Goal: Manage account settings

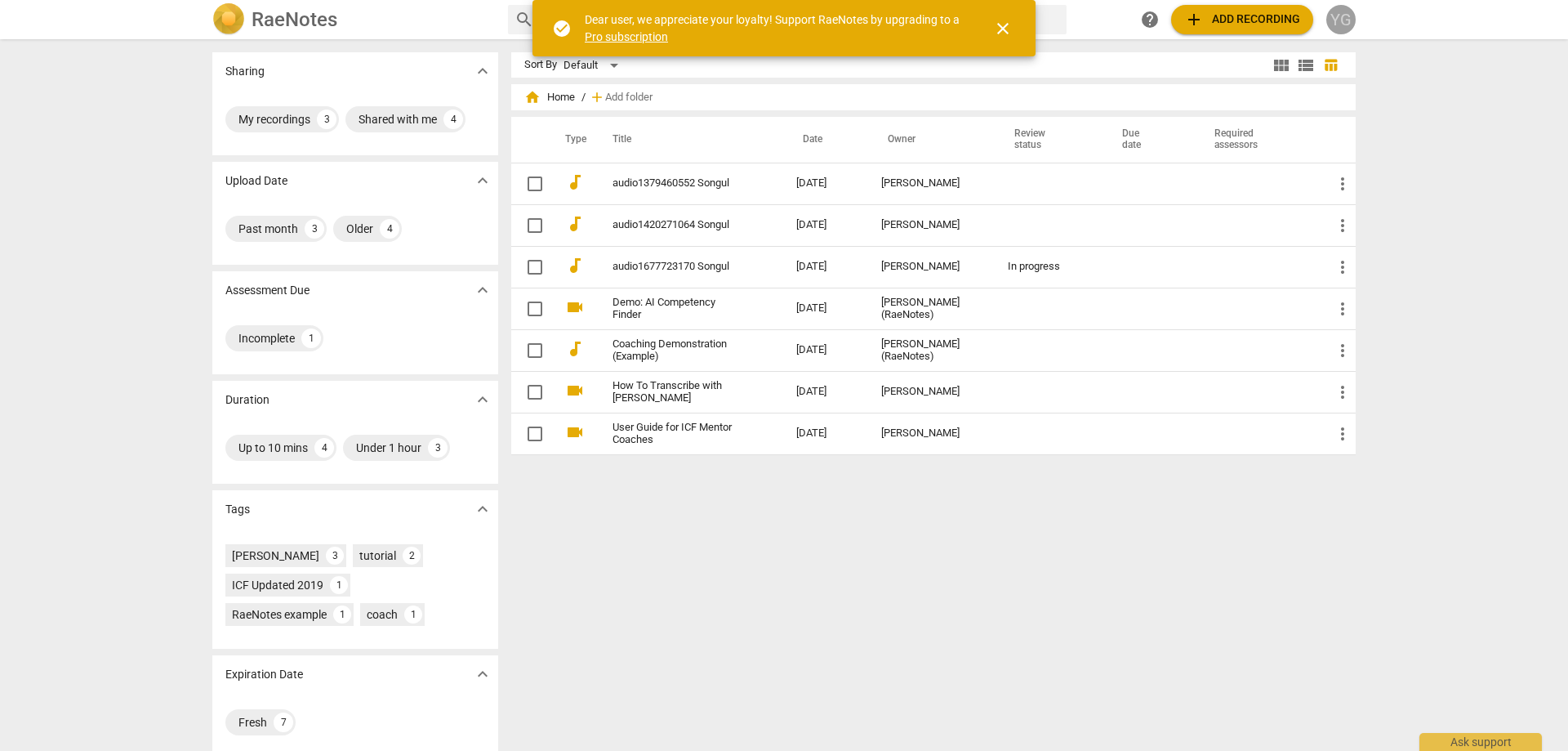
click at [1340, 22] on div "YG" at bounding box center [1341, 19] width 30 height 30
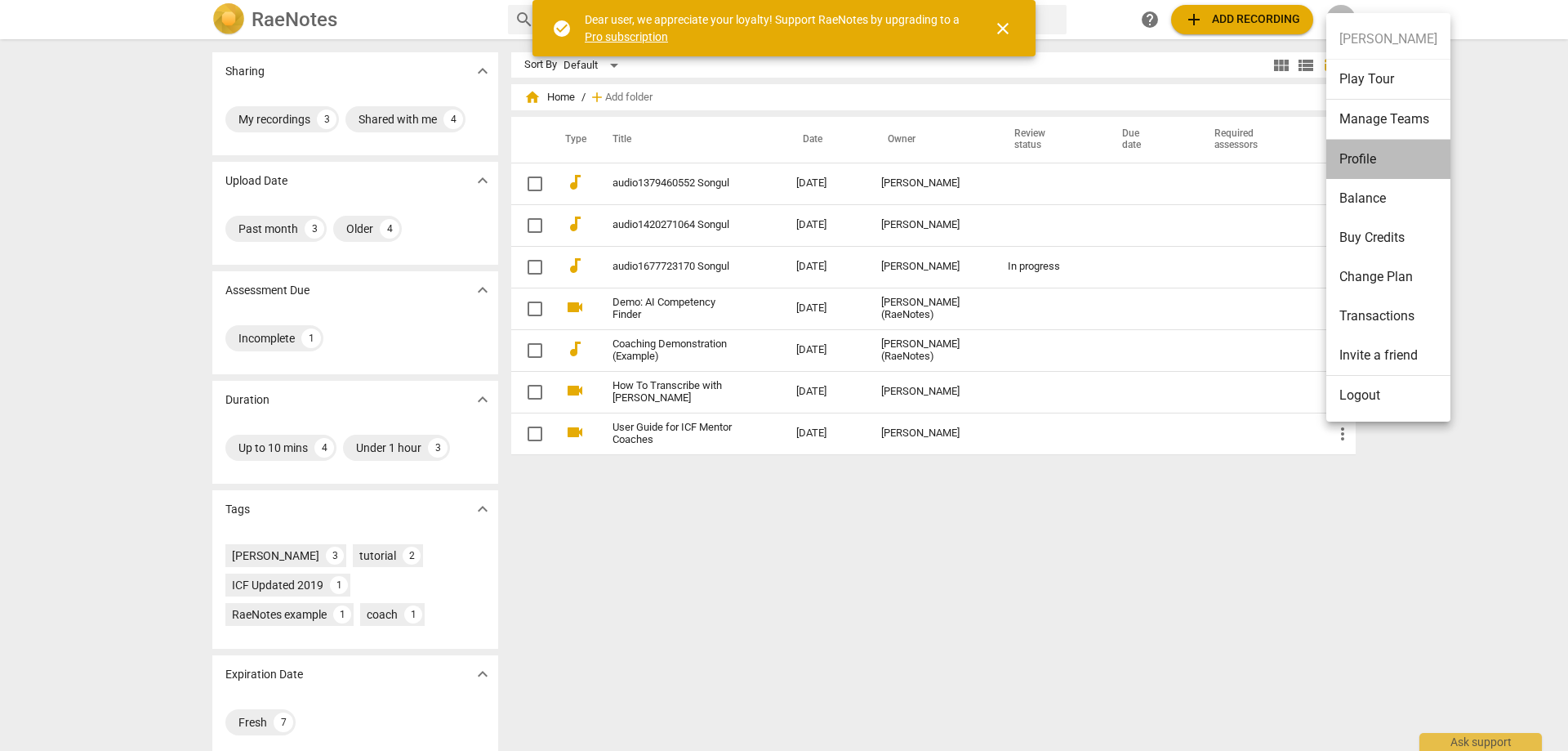
click at [1353, 160] on li "Profile" at bounding box center [1389, 159] width 124 height 39
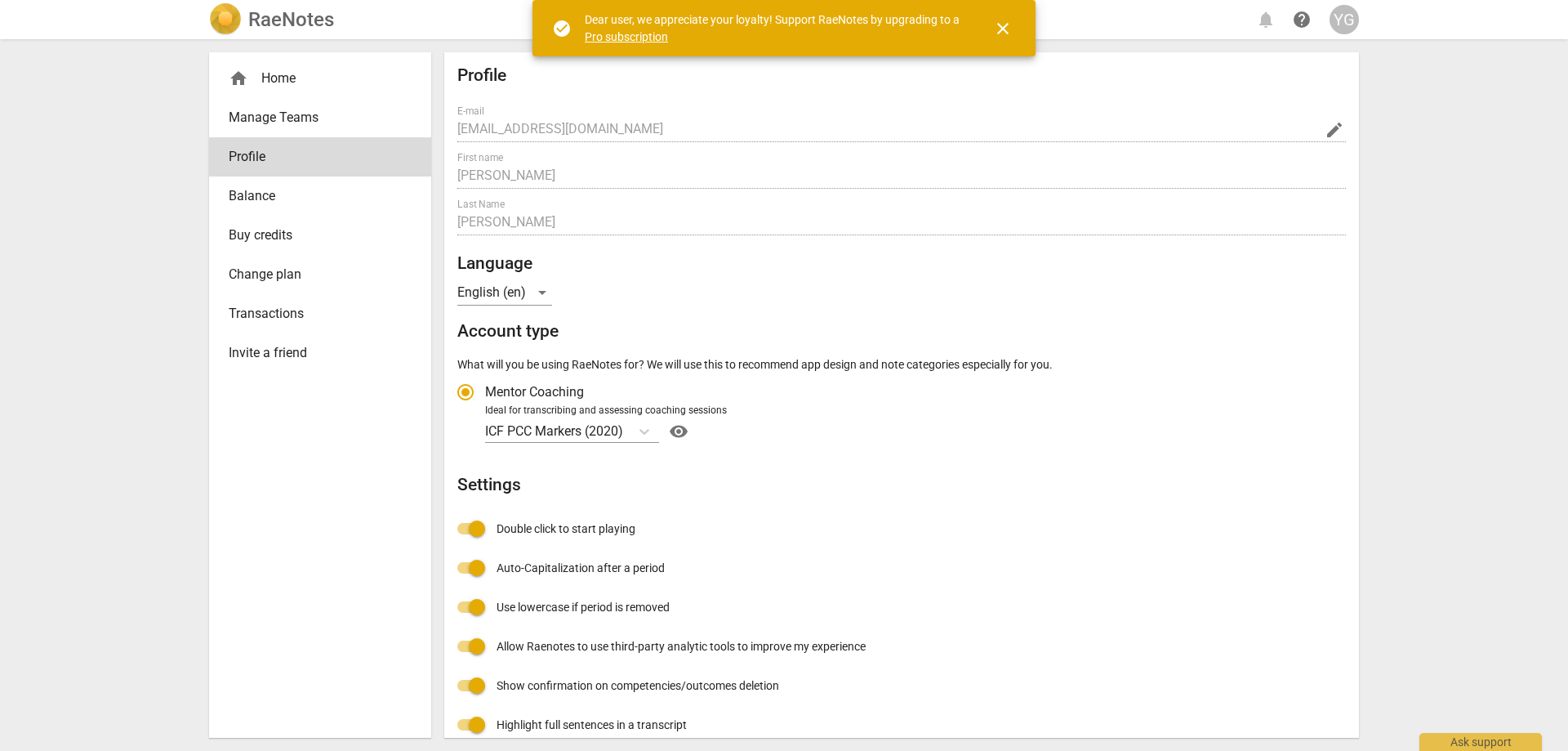
radio input "false"
click at [1345, 21] on div "YG" at bounding box center [1344, 19] width 30 height 30
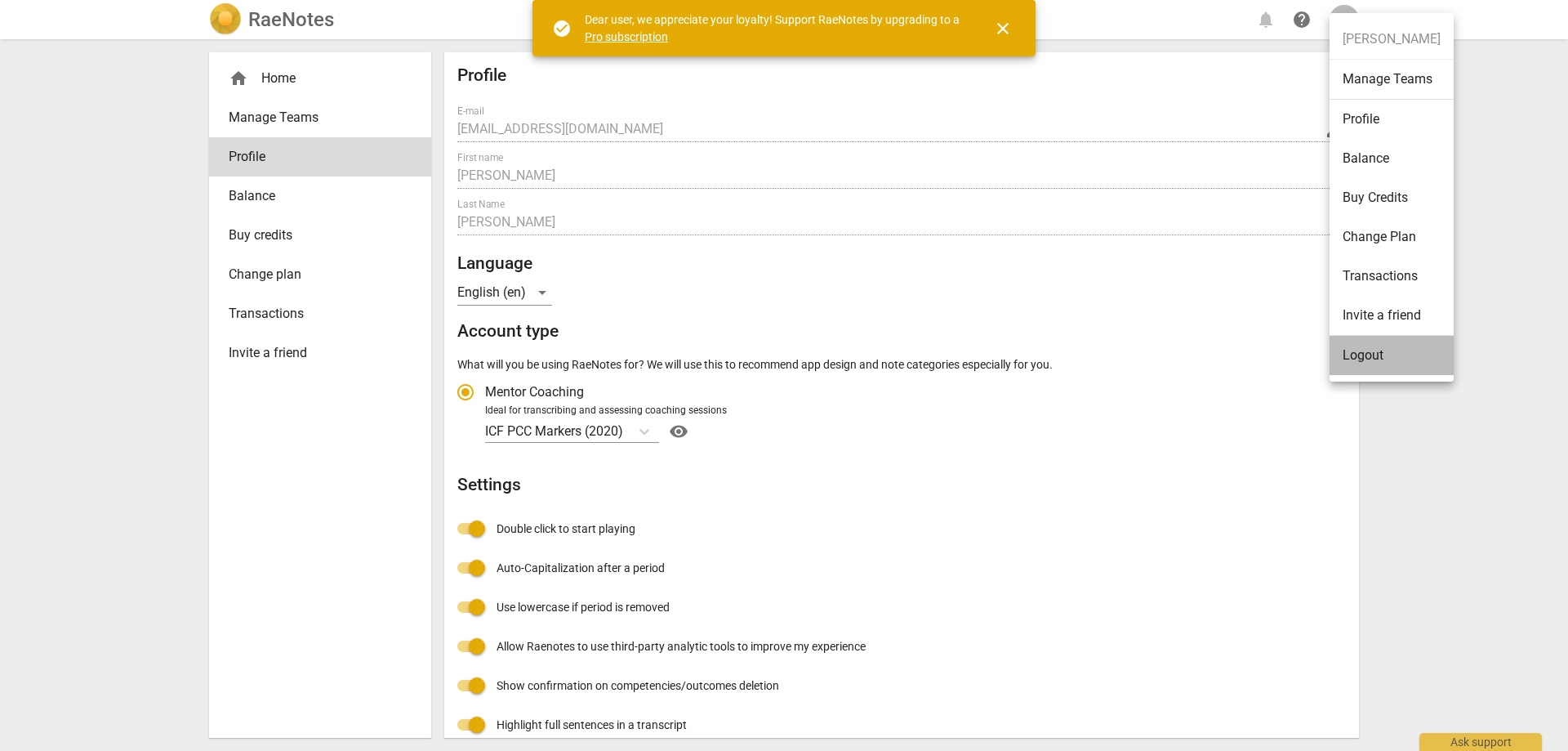
click at [1363, 353] on li "Logout" at bounding box center [1391, 354] width 124 height 39
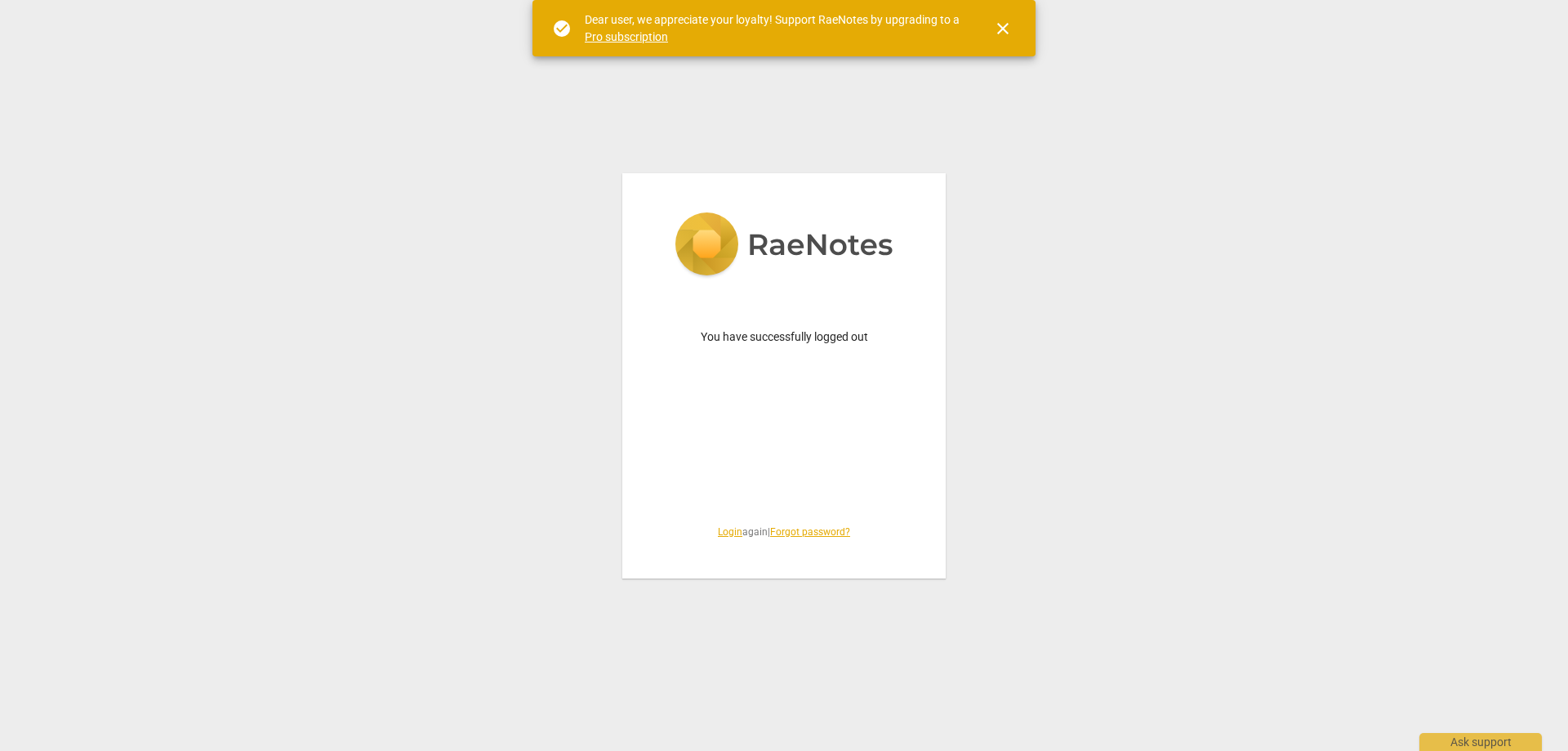
click at [730, 534] on link "Login" at bounding box center [729, 532] width 24 height 12
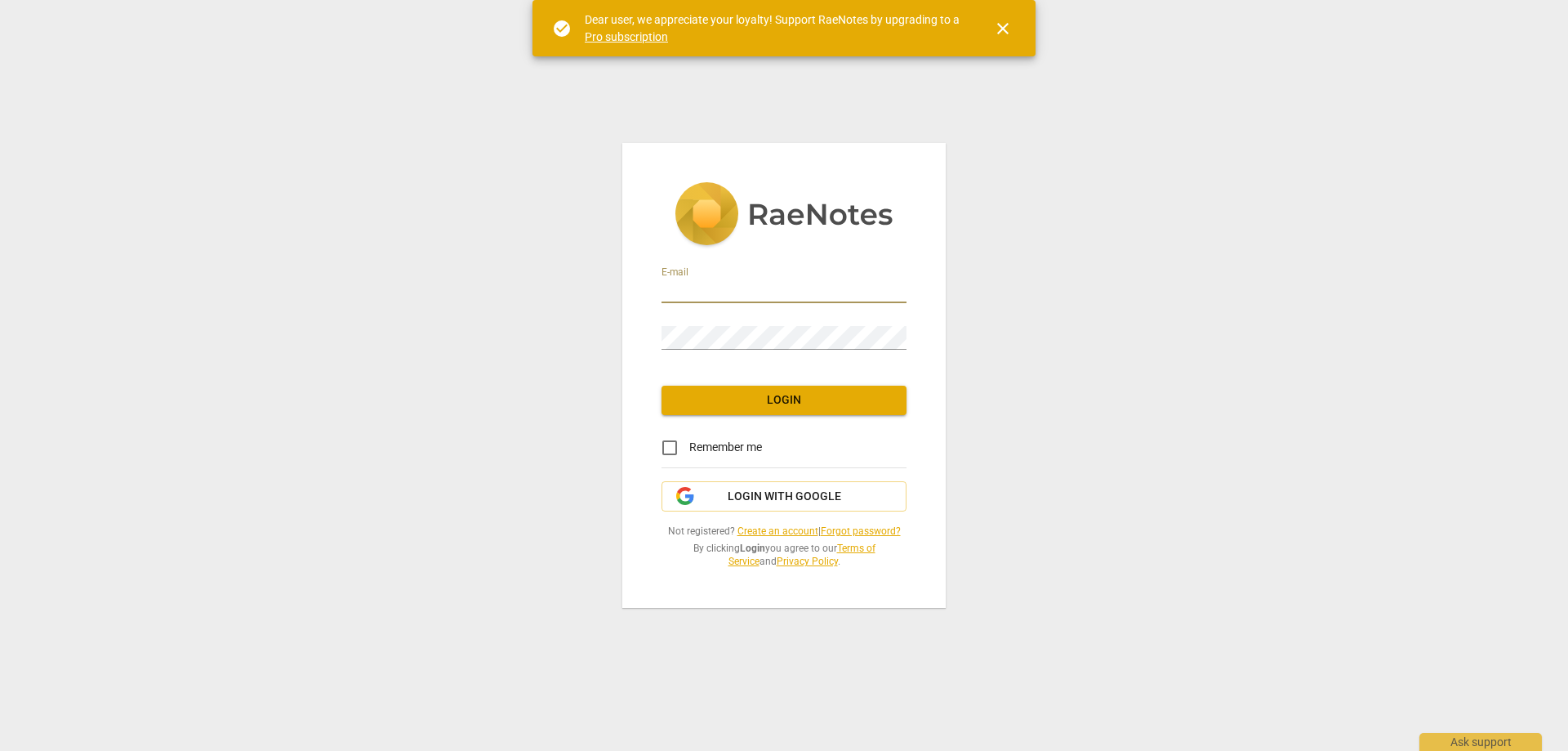
click at [748, 285] on input "email" at bounding box center [784, 291] width 245 height 23
type input "yvettesacademy@gmail.com"
click at [765, 398] on span "Login" at bounding box center [783, 400] width 219 height 16
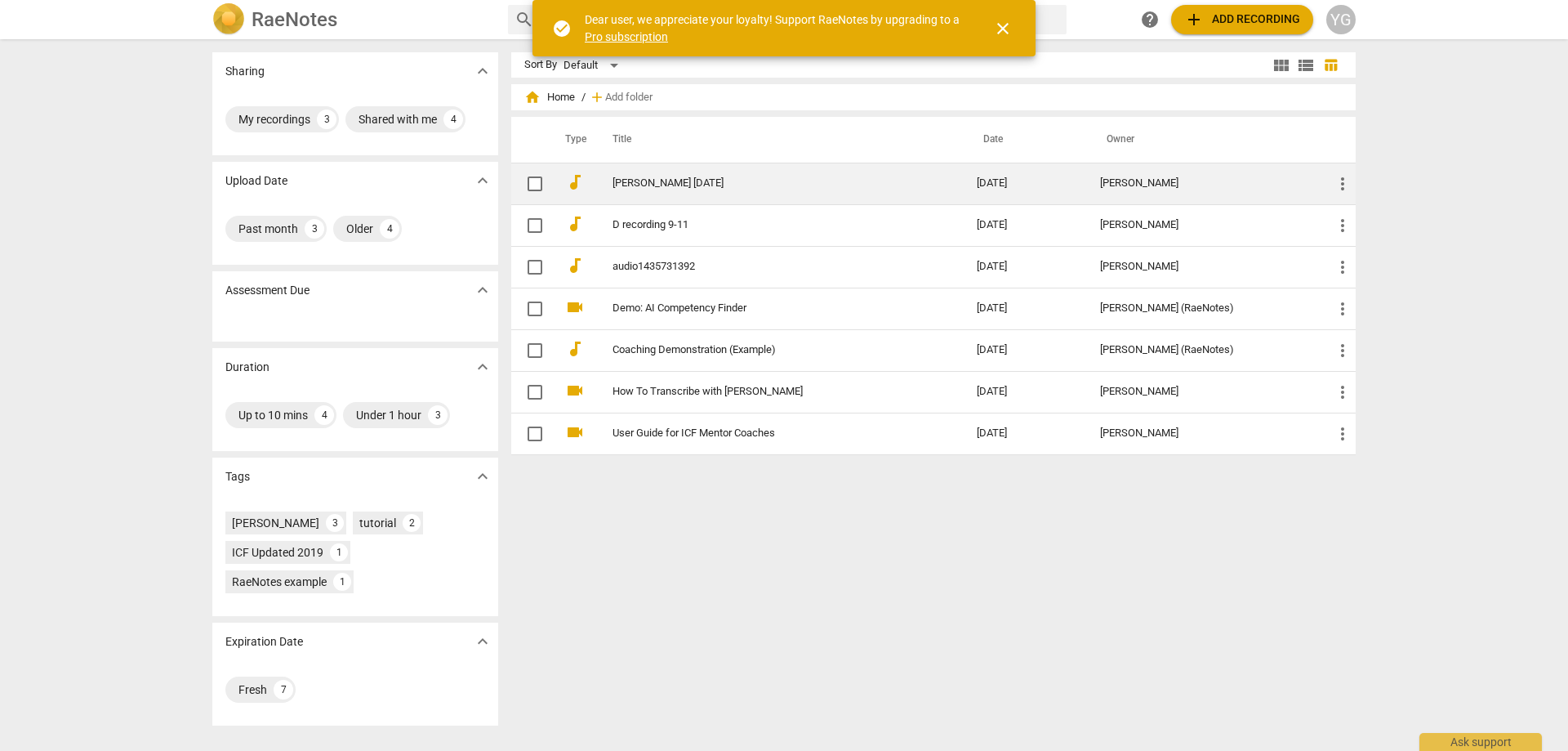
click at [652, 185] on link "Jeff H 9-30-25" at bounding box center [765, 184] width 305 height 13
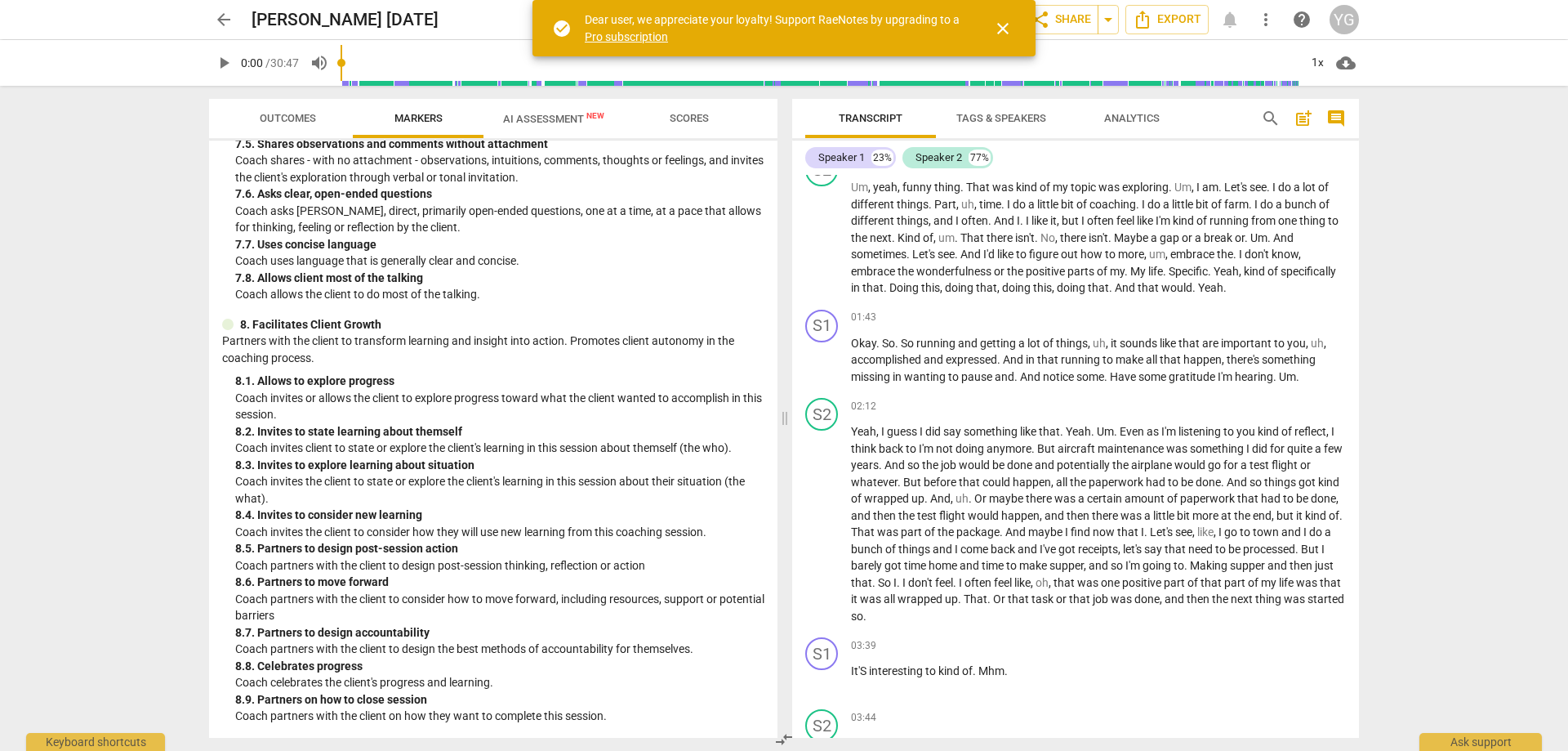
scroll to position [1622, 0]
click at [570, 114] on span "AI Assessment New" at bounding box center [553, 119] width 101 height 13
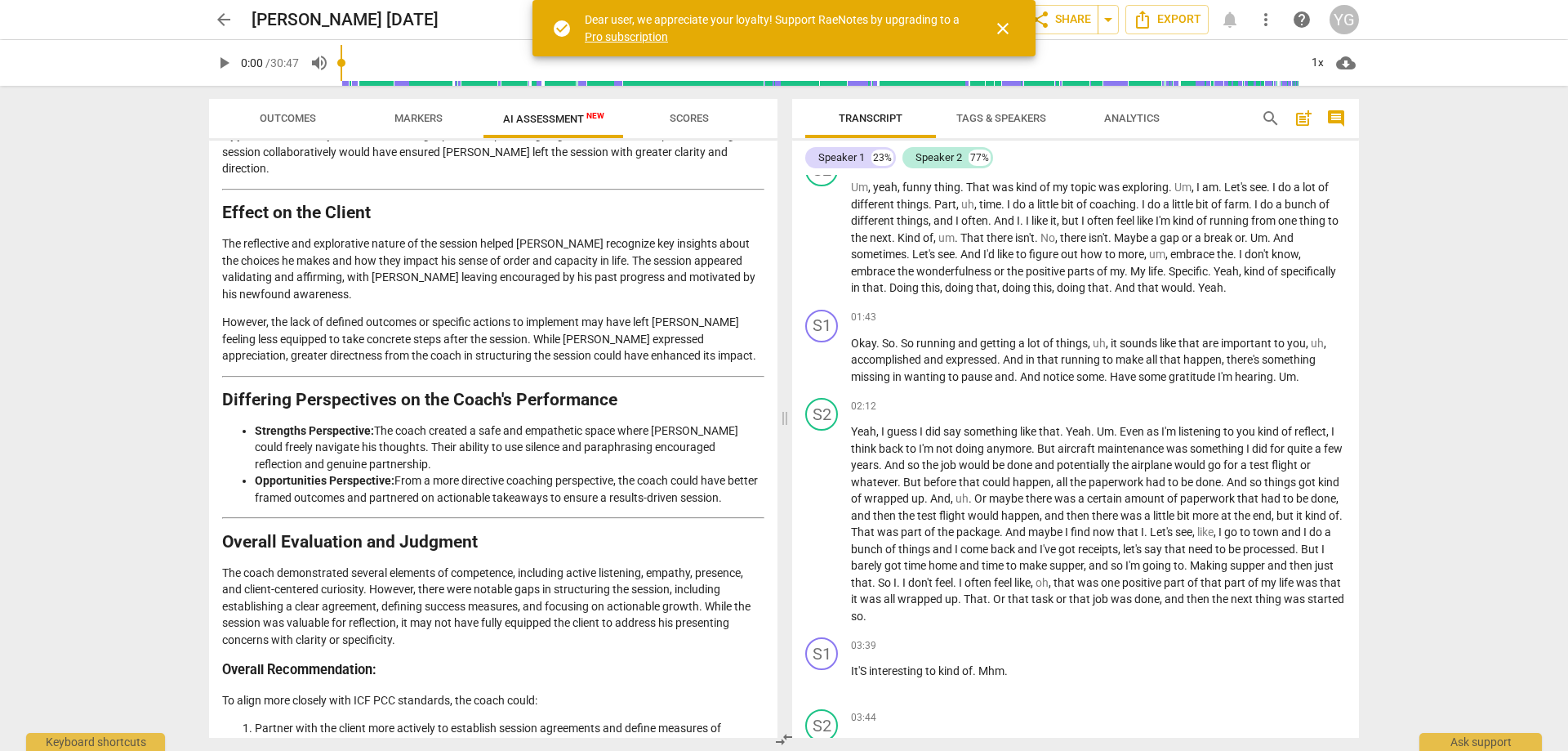
scroll to position [2018, 0]
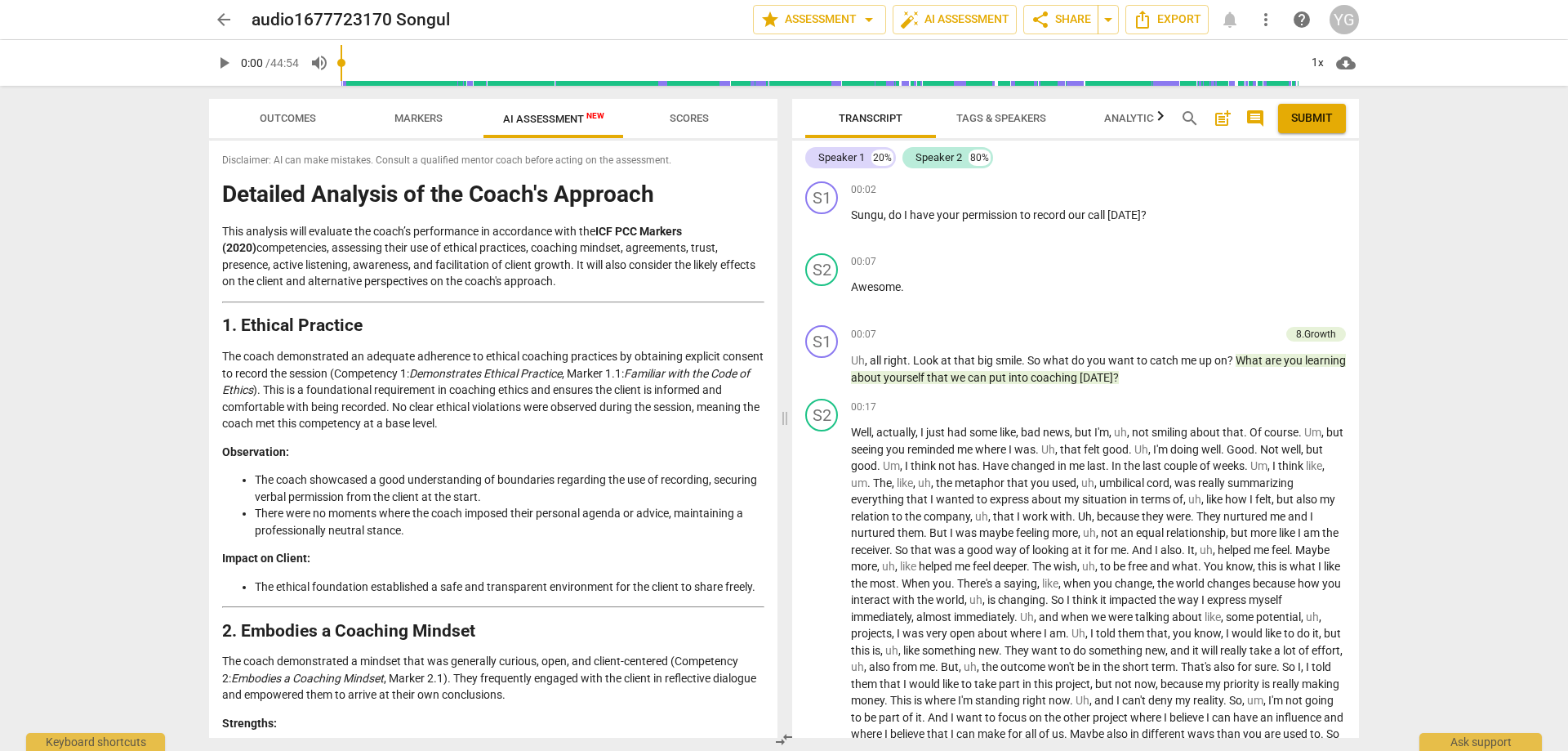
click at [1346, 26] on div "YG" at bounding box center [1344, 19] width 30 height 30
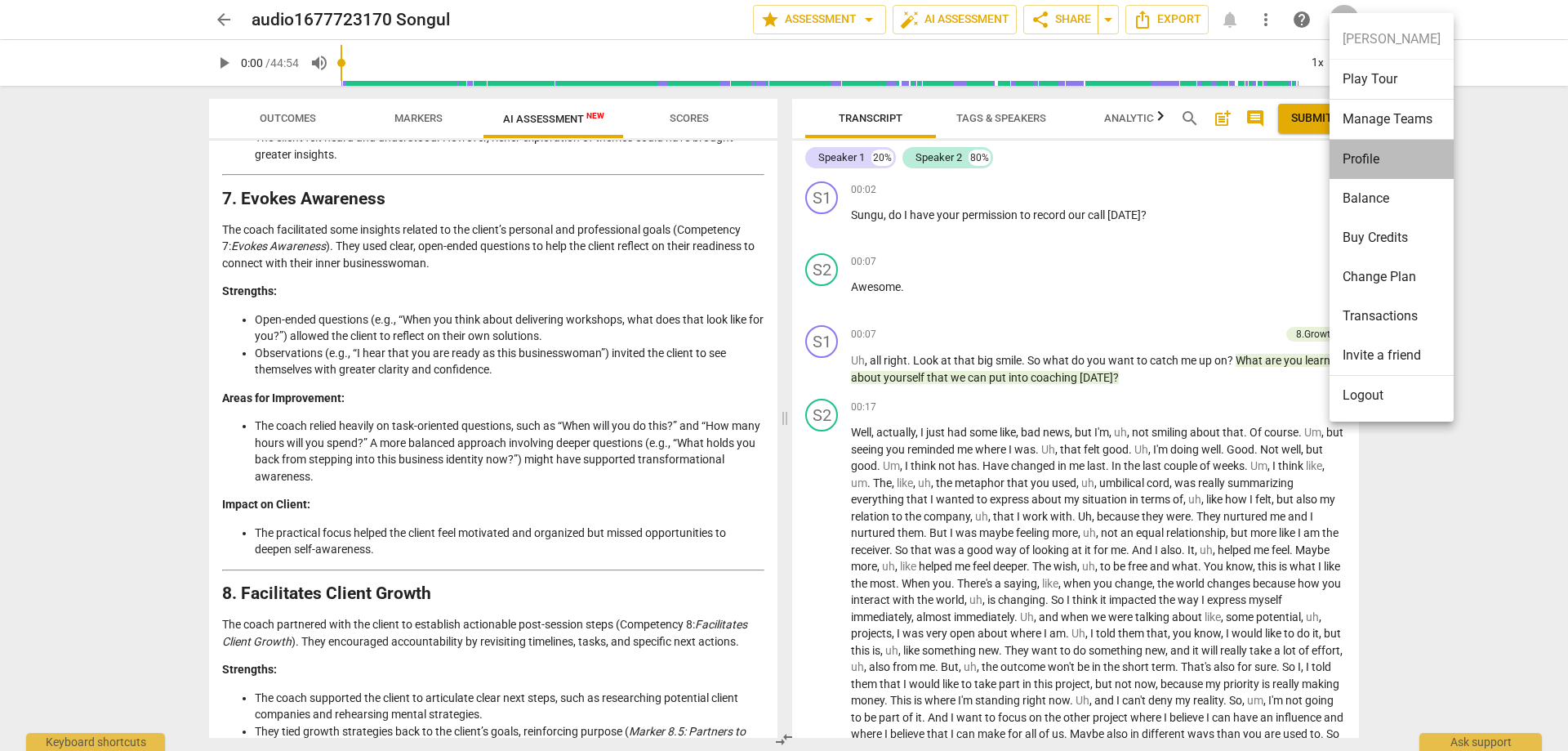
click at [1353, 152] on li "Profile" at bounding box center [1391, 159] width 124 height 39
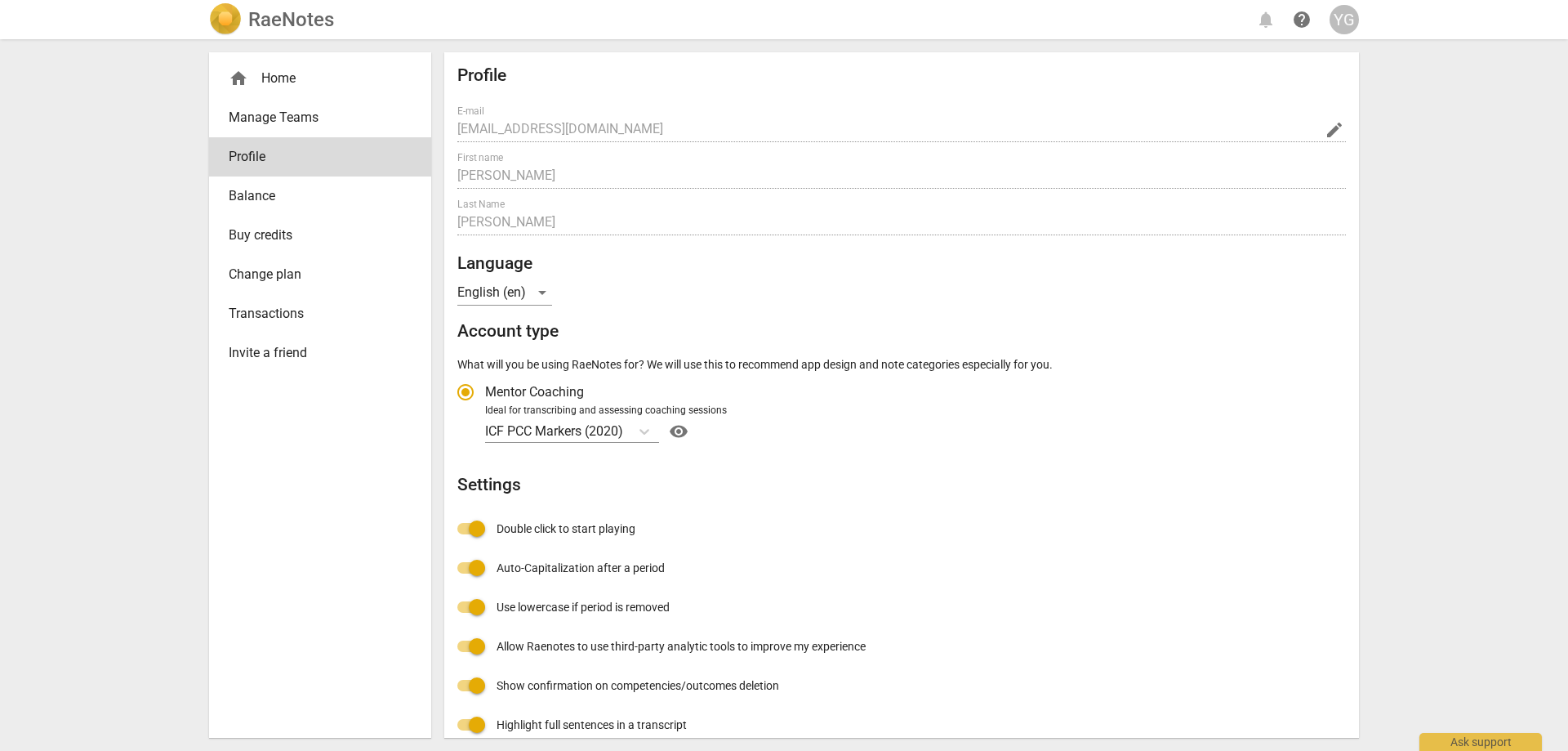
radio input "false"
